Goal: Information Seeking & Learning: Understand process/instructions

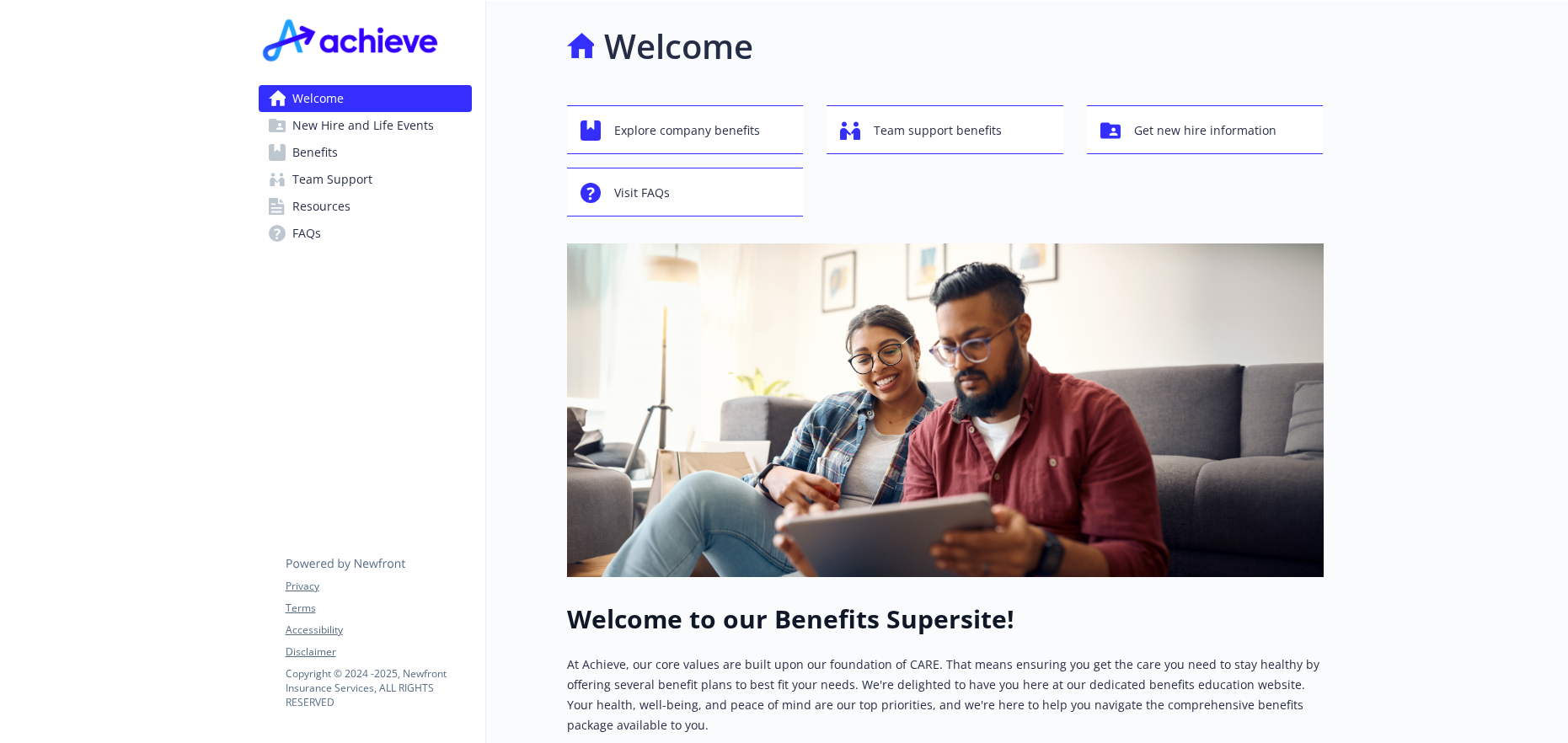
click at [338, 148] on link "Benefits" at bounding box center [365, 152] width 213 height 27
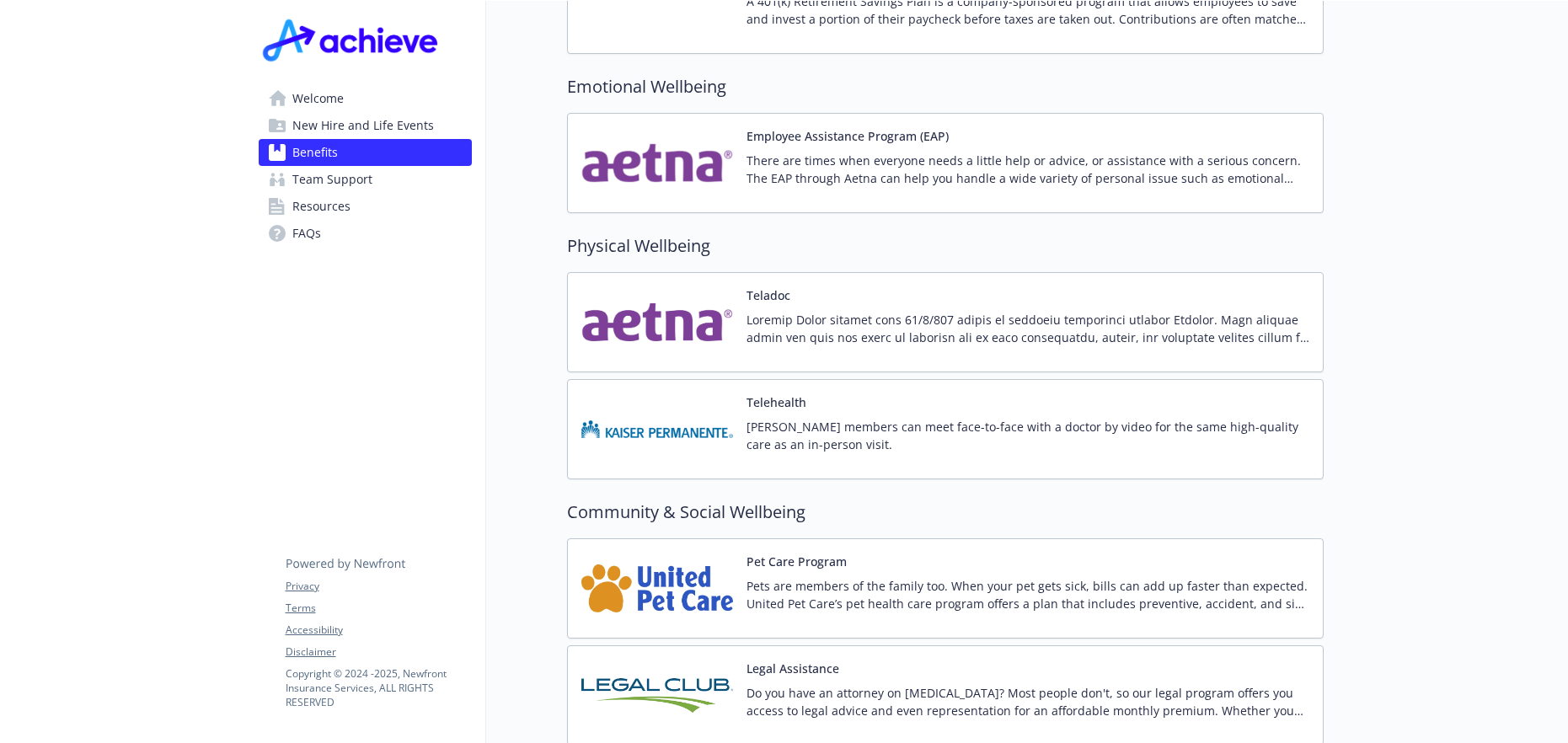
scroll to position [3059, 0]
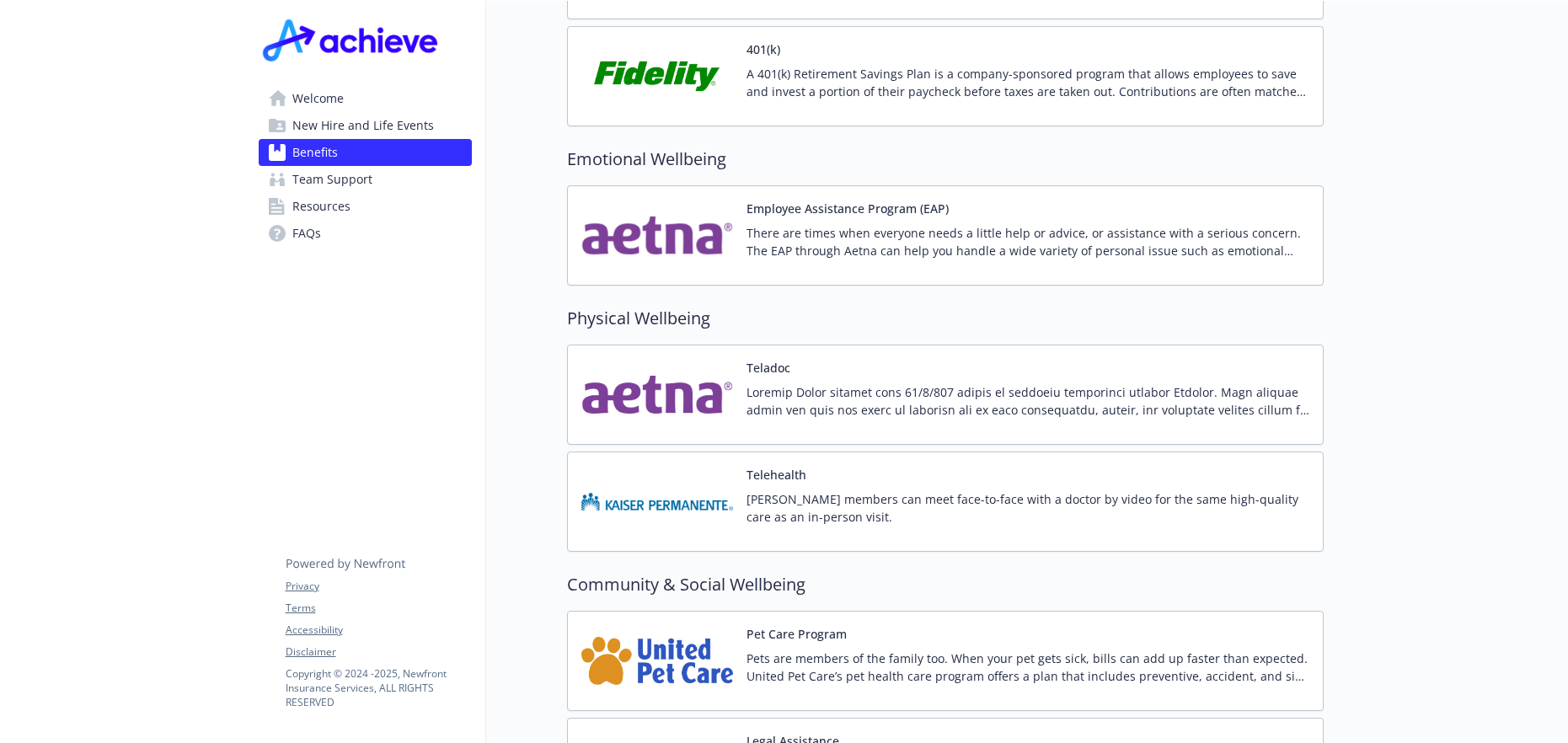
click at [650, 229] on img at bounding box center [657, 236] width 152 height 72
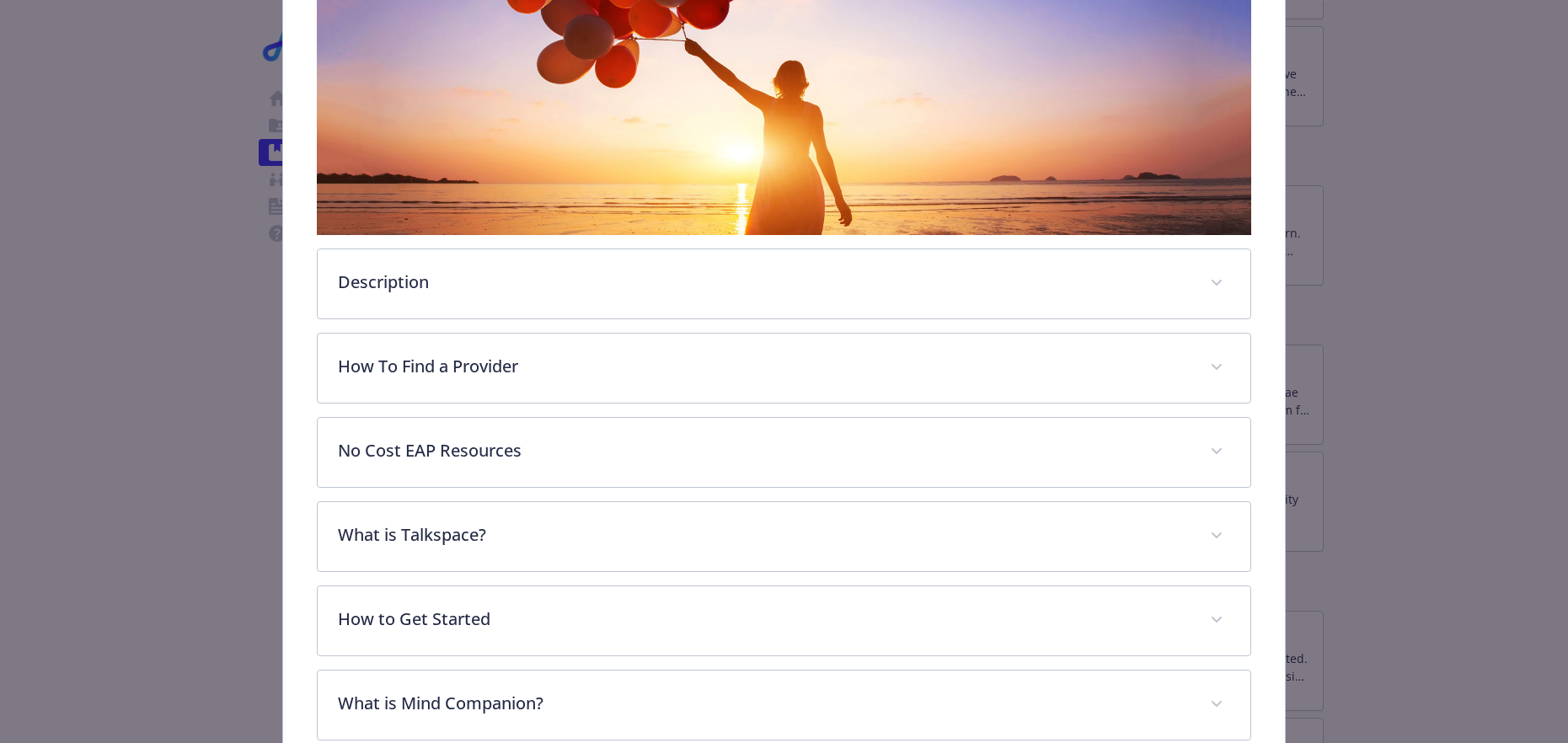
scroll to position [303, 0]
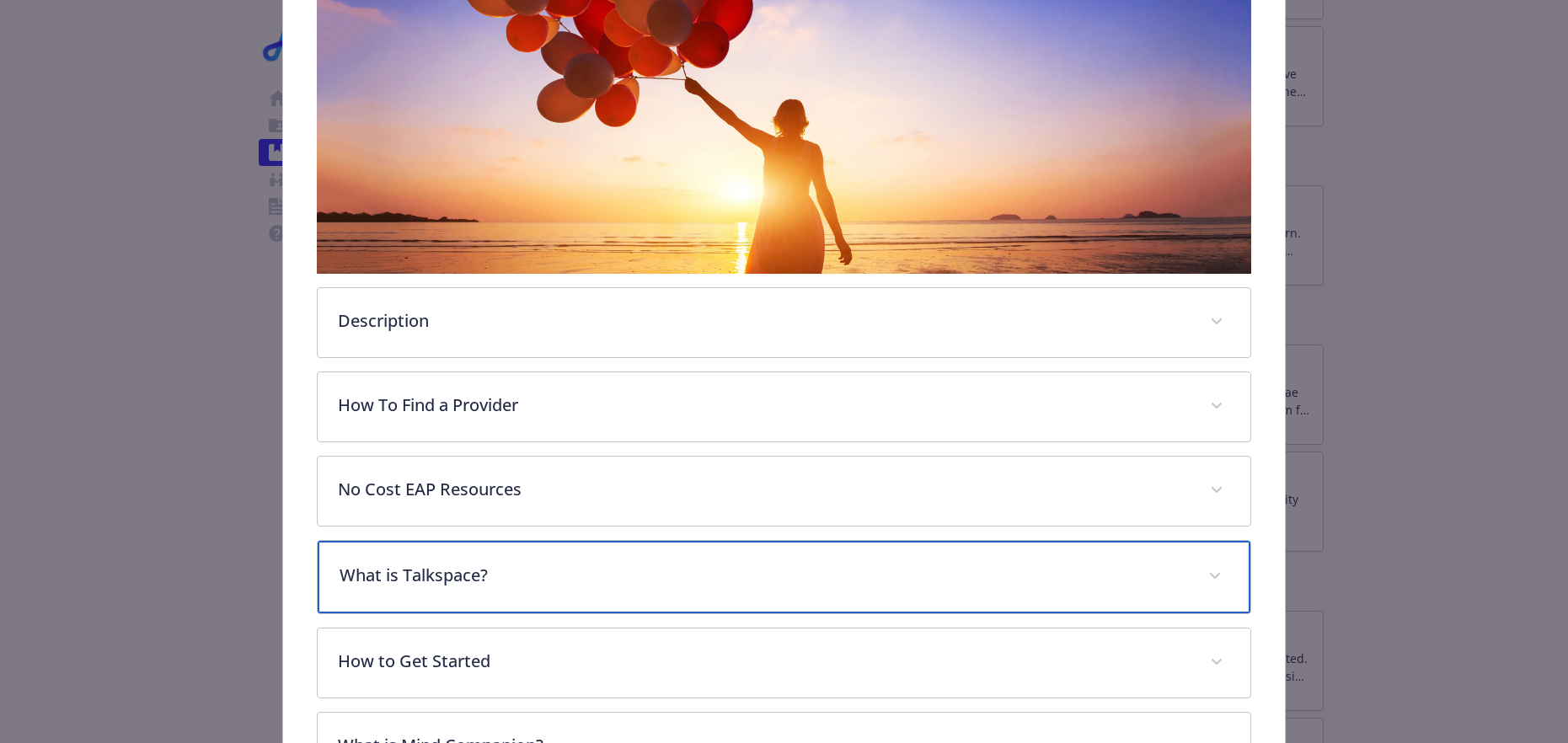
click at [554, 585] on div "What is Talkspace?" at bounding box center [784, 576] width 932 height 72
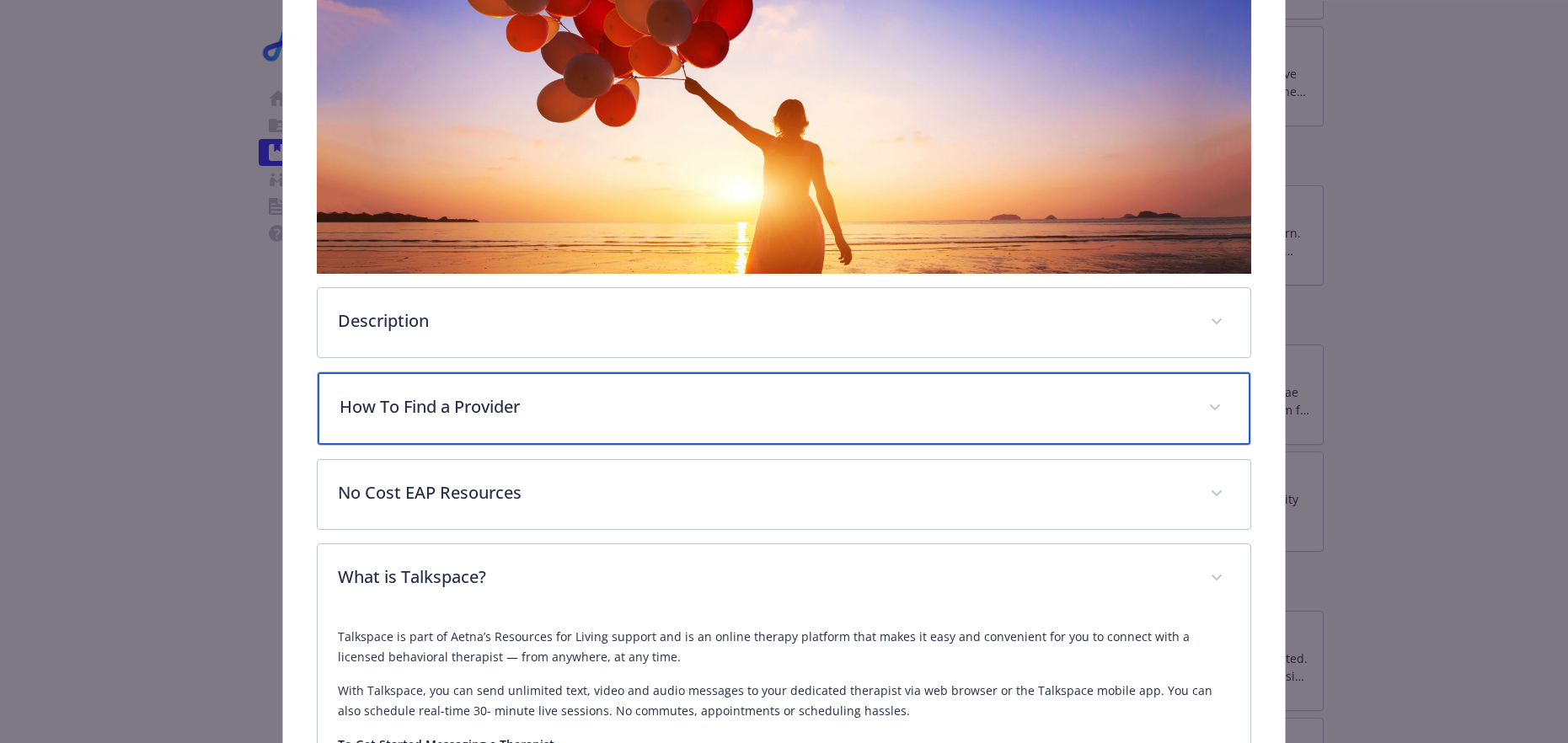
click at [610, 404] on p "How To Find a Provider" at bounding box center [763, 407] width 849 height 26
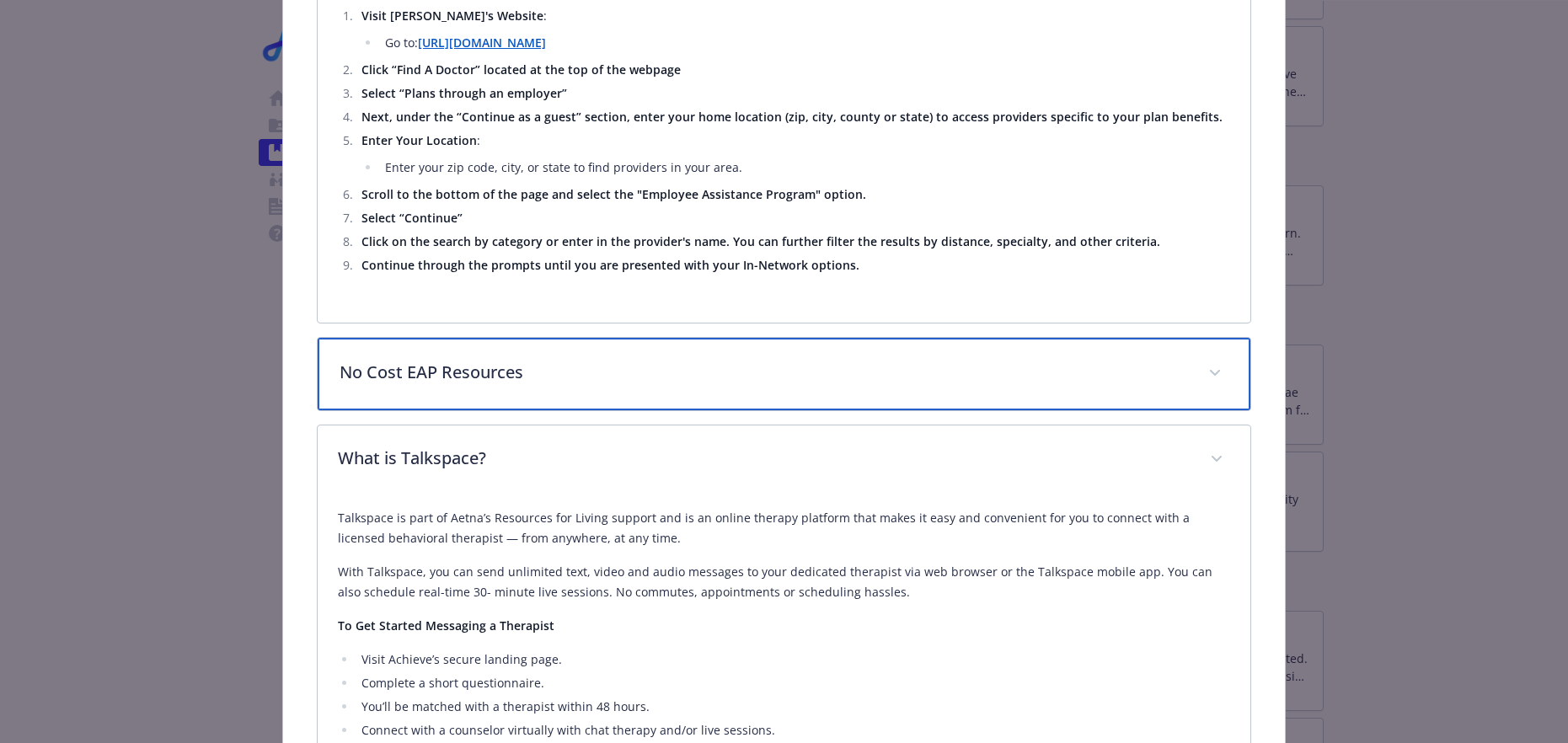
scroll to position [1162, 0]
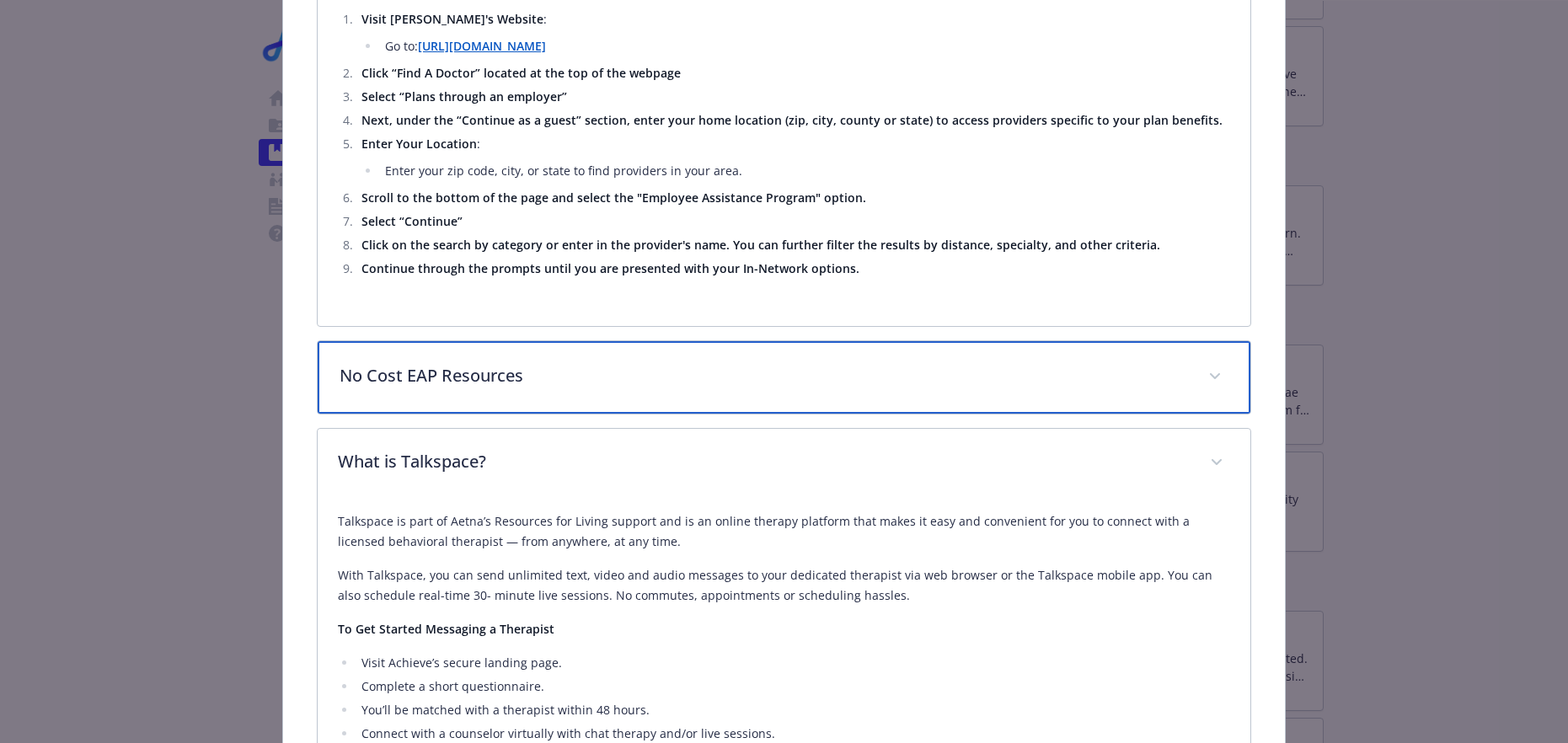
click at [638, 363] on p "No Cost EAP Resources" at bounding box center [763, 375] width 849 height 26
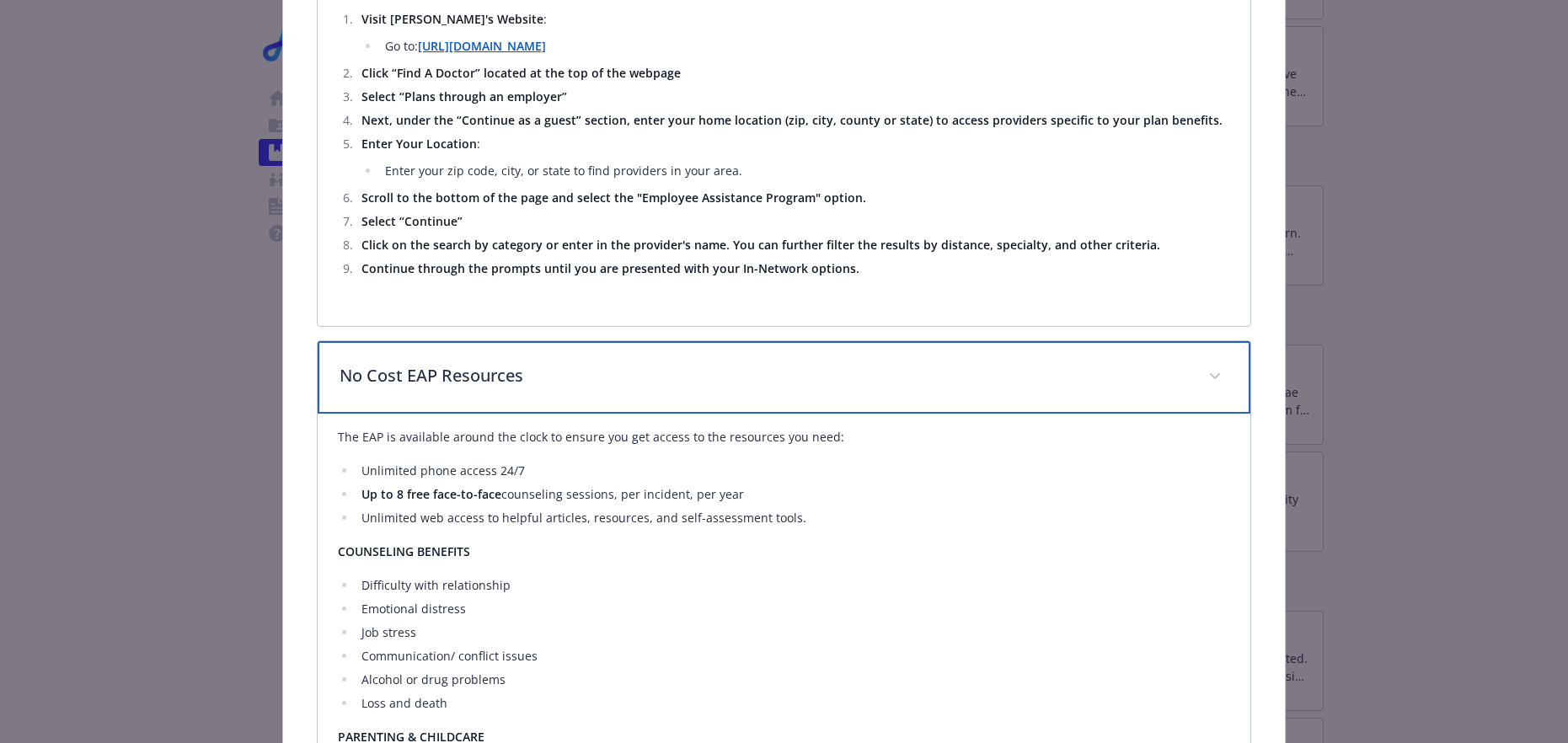
click at [635, 363] on p "No Cost EAP Resources" at bounding box center [763, 375] width 849 height 26
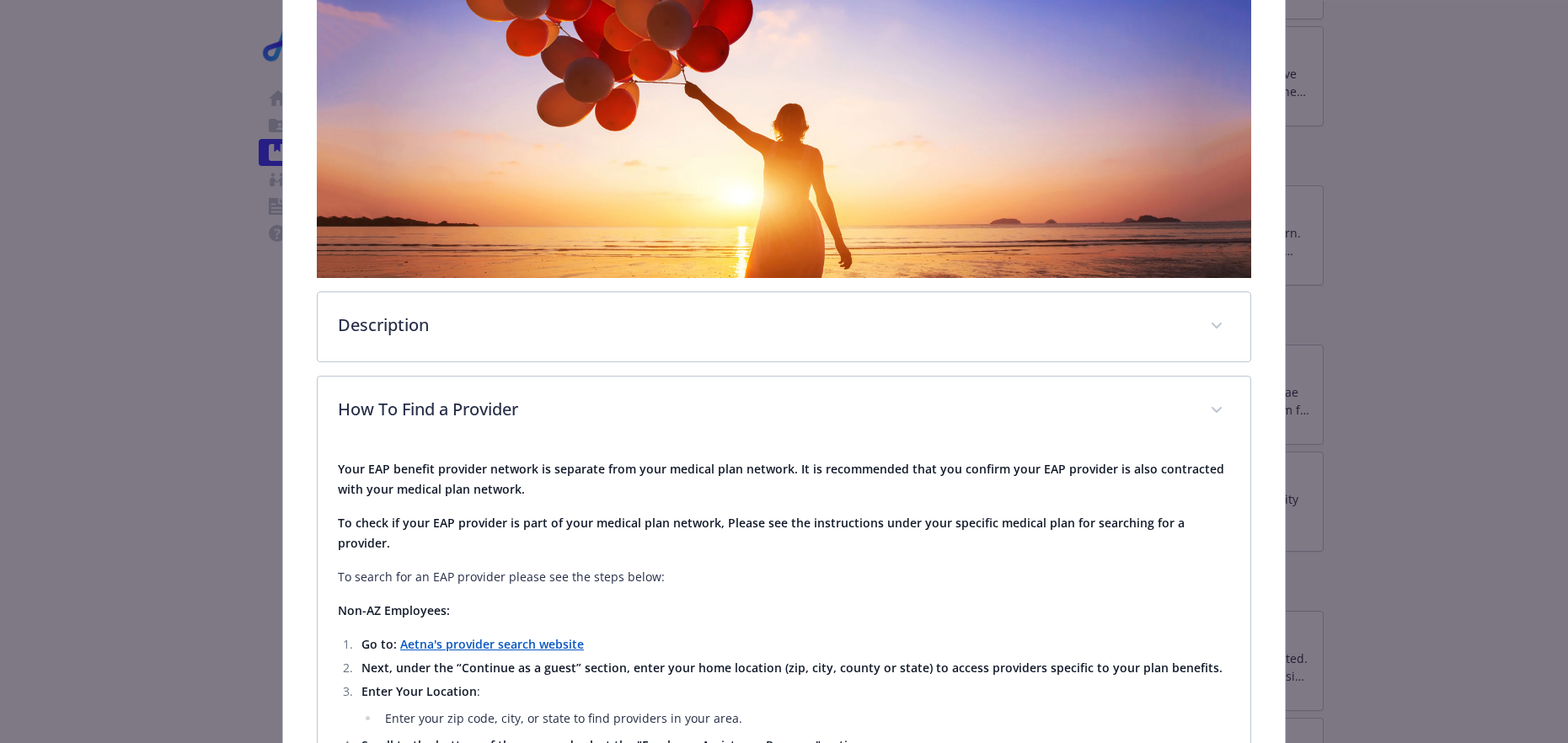
scroll to position [0, 0]
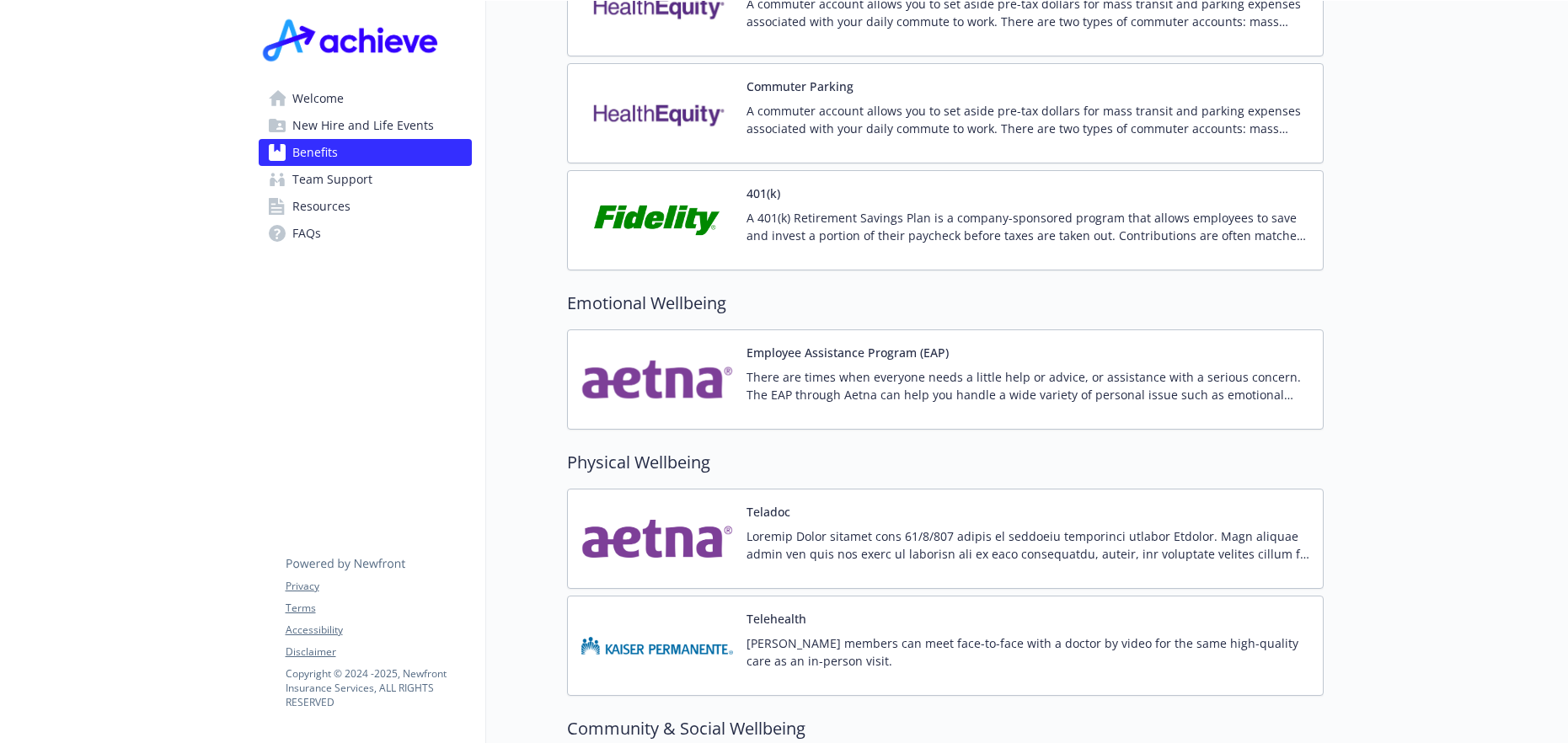
scroll to position [2927, 0]
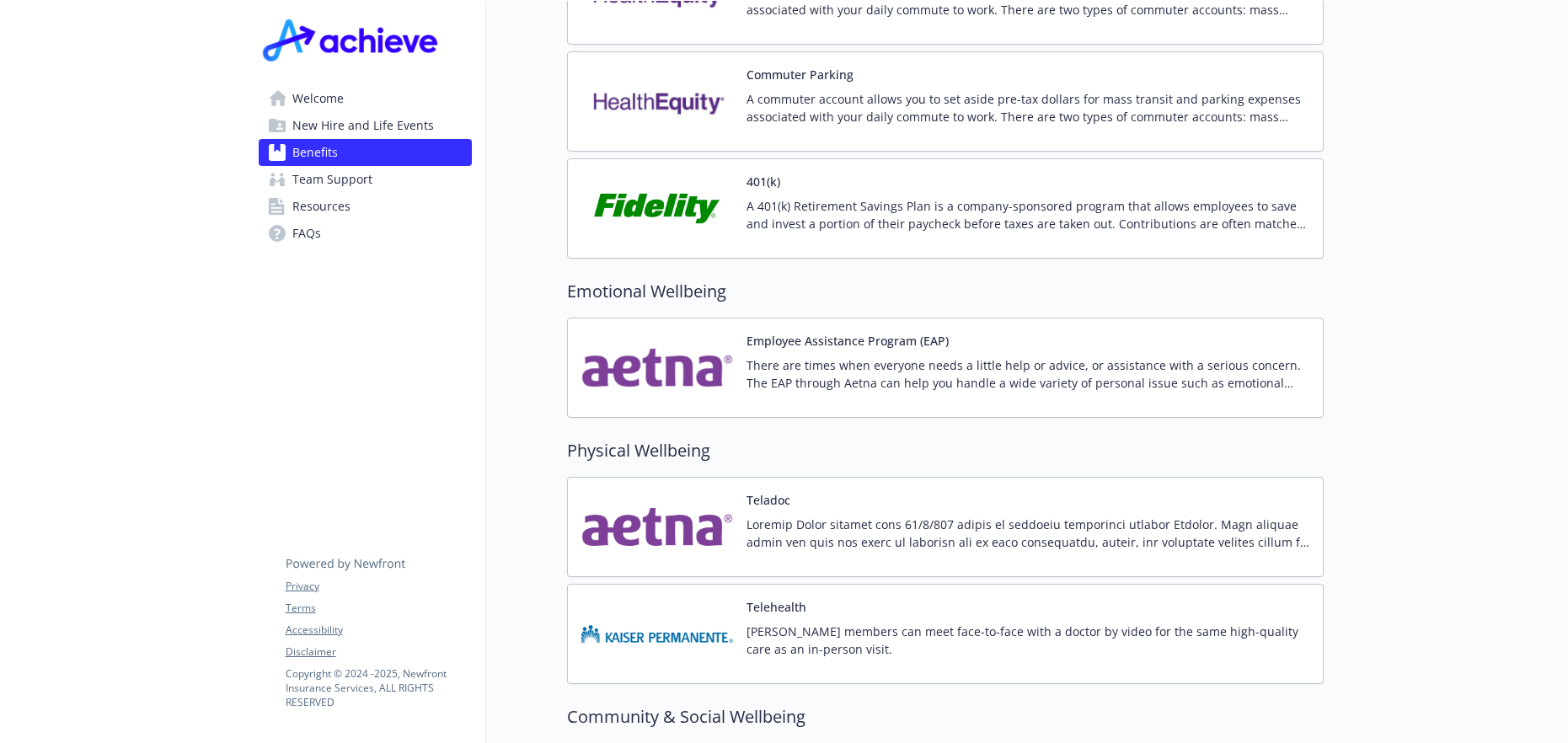
click at [675, 339] on img at bounding box center [657, 368] width 152 height 72
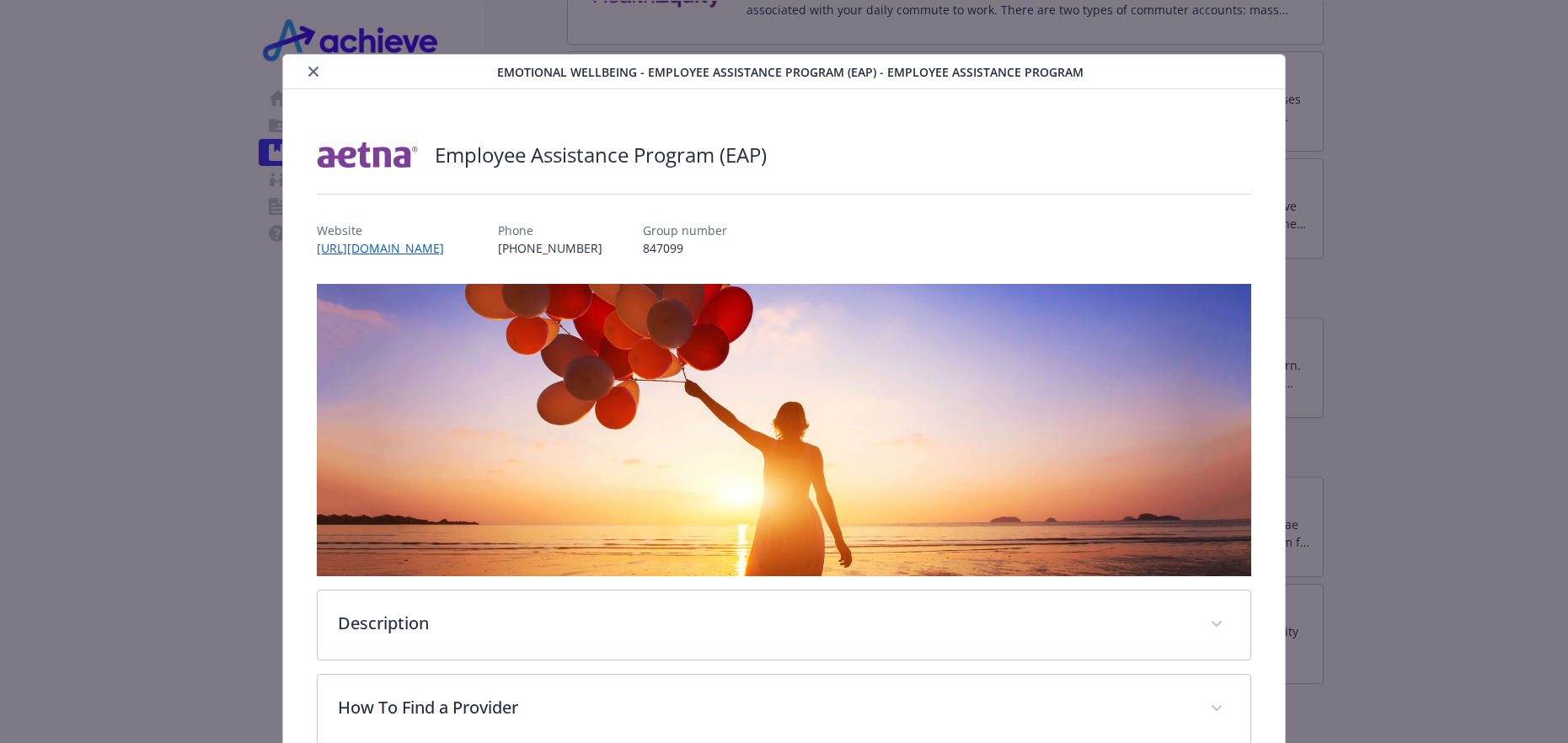
scroll to position [50, 0]
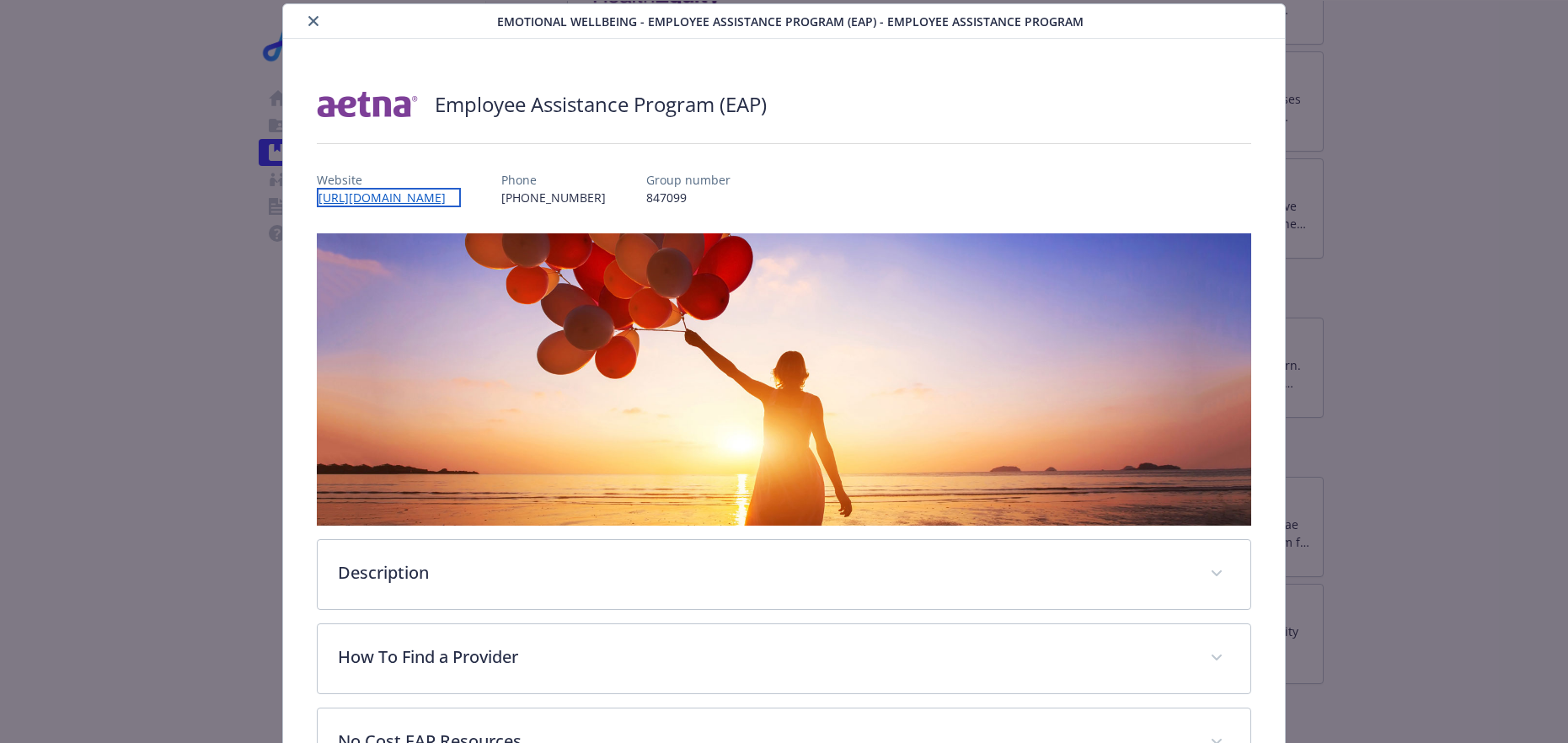
click at [451, 198] on link "[URL][DOMAIN_NAME]" at bounding box center [388, 198] width 144 height 20
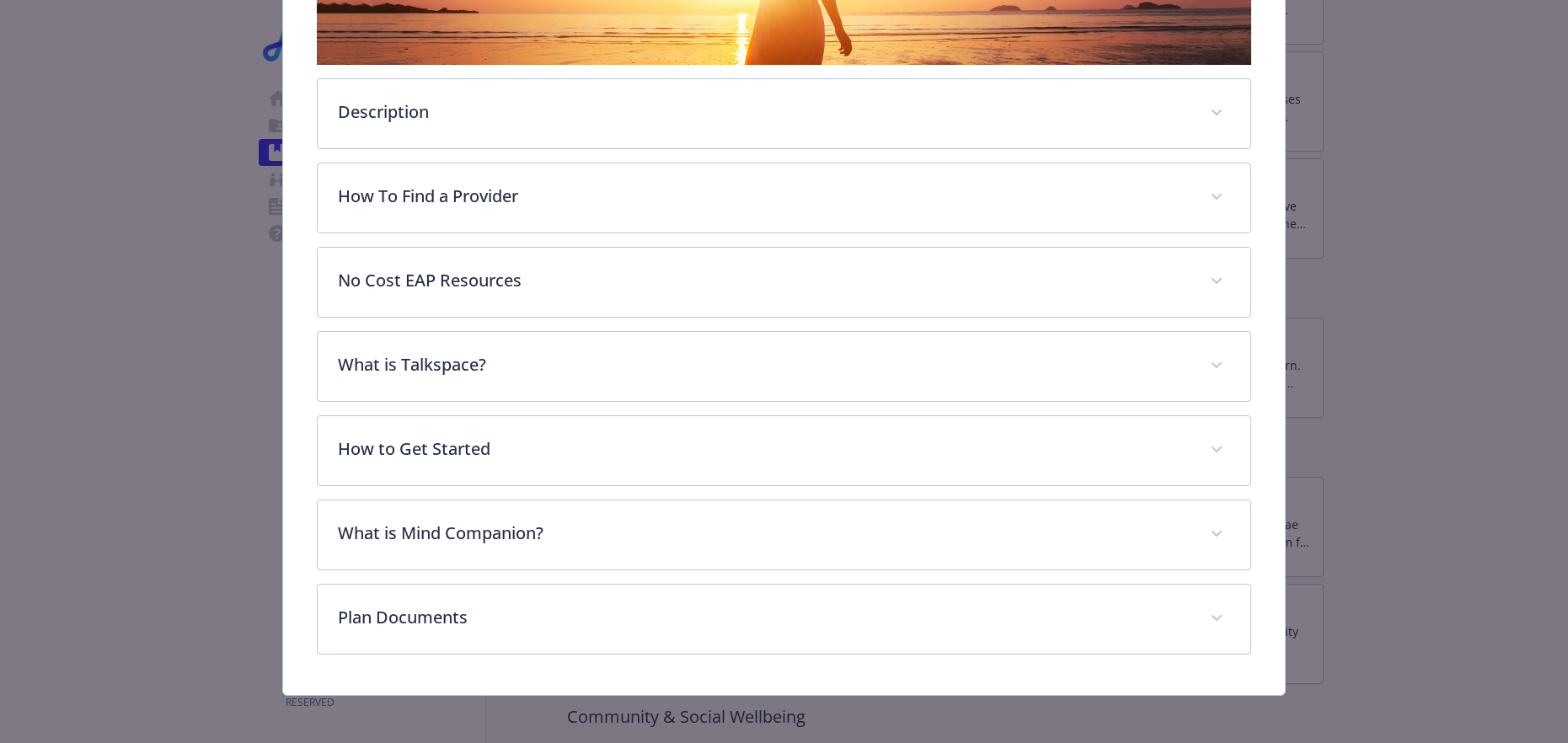
scroll to position [515, 0]
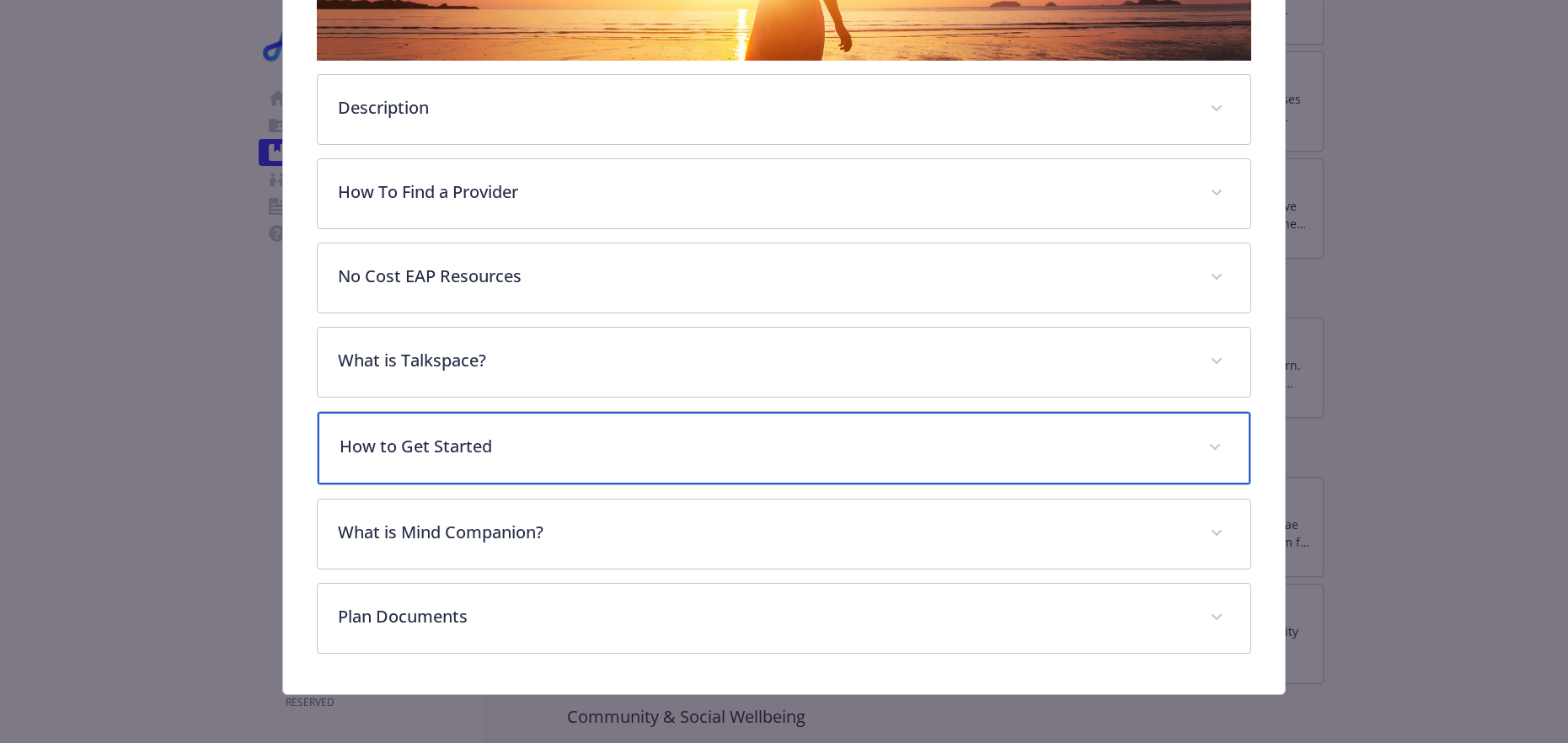
click at [574, 437] on p "How to Get Started" at bounding box center [763, 446] width 849 height 26
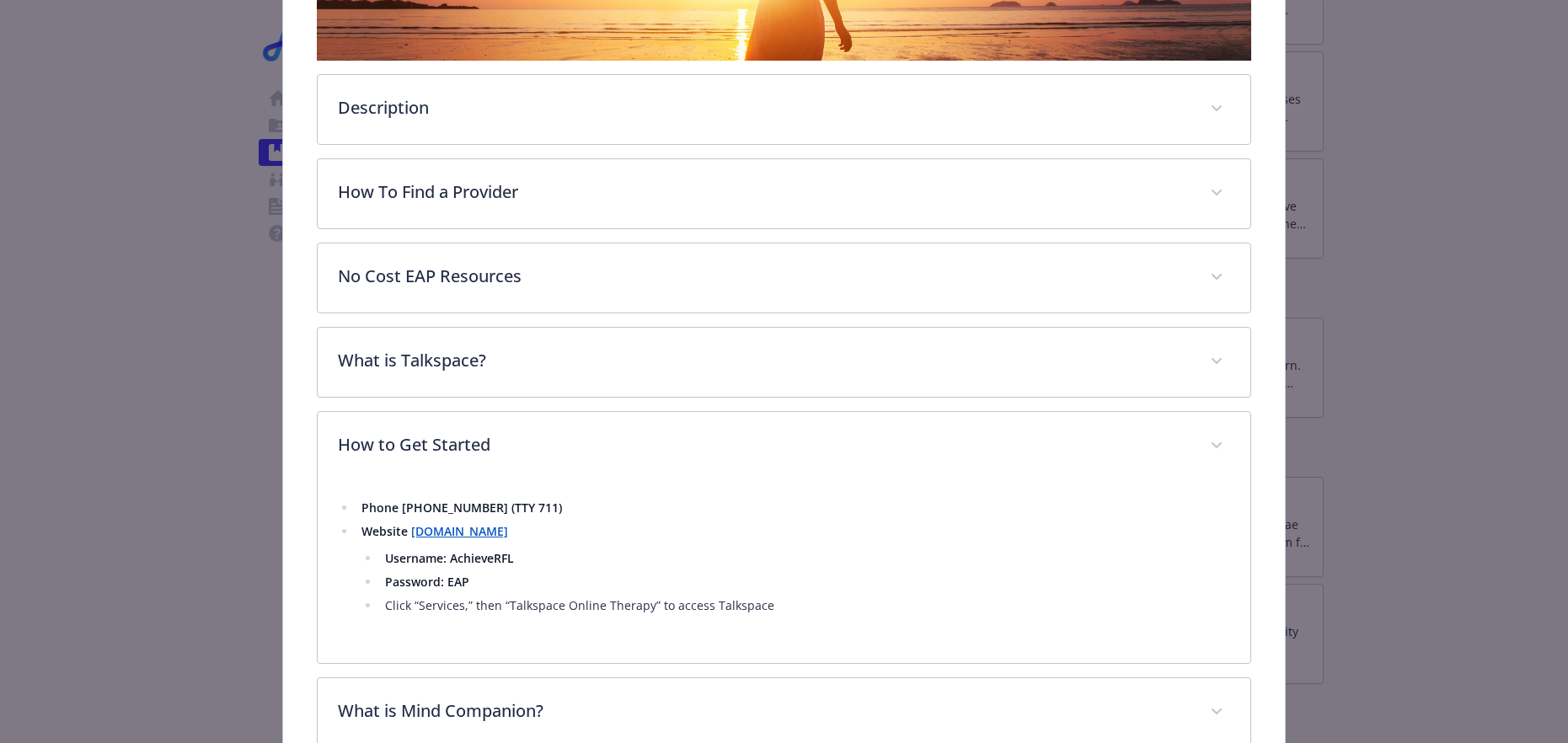
click at [496, 564] on li "Username: AchieveRFL" at bounding box center [804, 558] width 850 height 21
copy strong "AchieveRFL"
click at [461, 576] on strong "Password: EAP" at bounding box center [427, 581] width 84 height 16
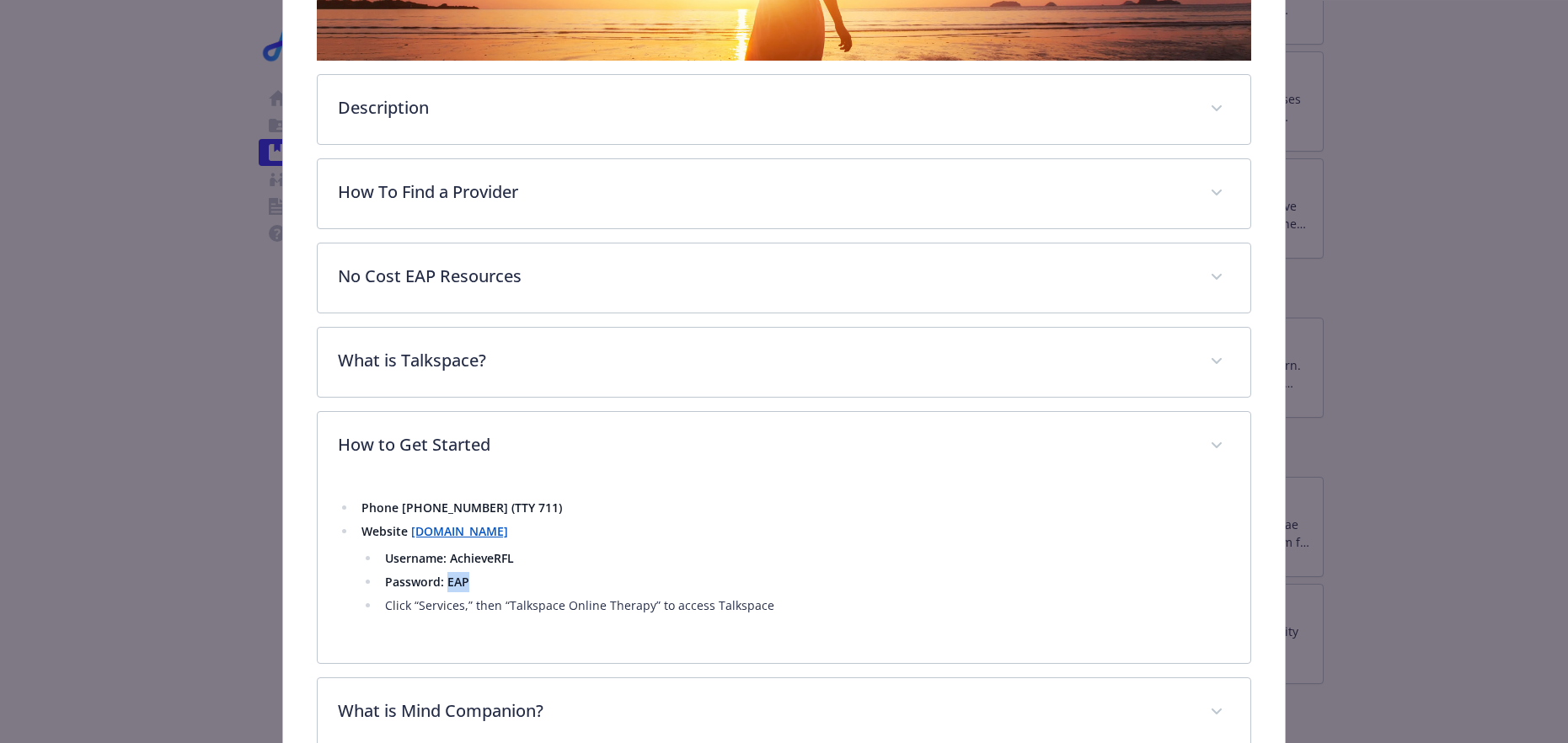
copy strong "EAP"
